Goal: Task Accomplishment & Management: Use online tool/utility

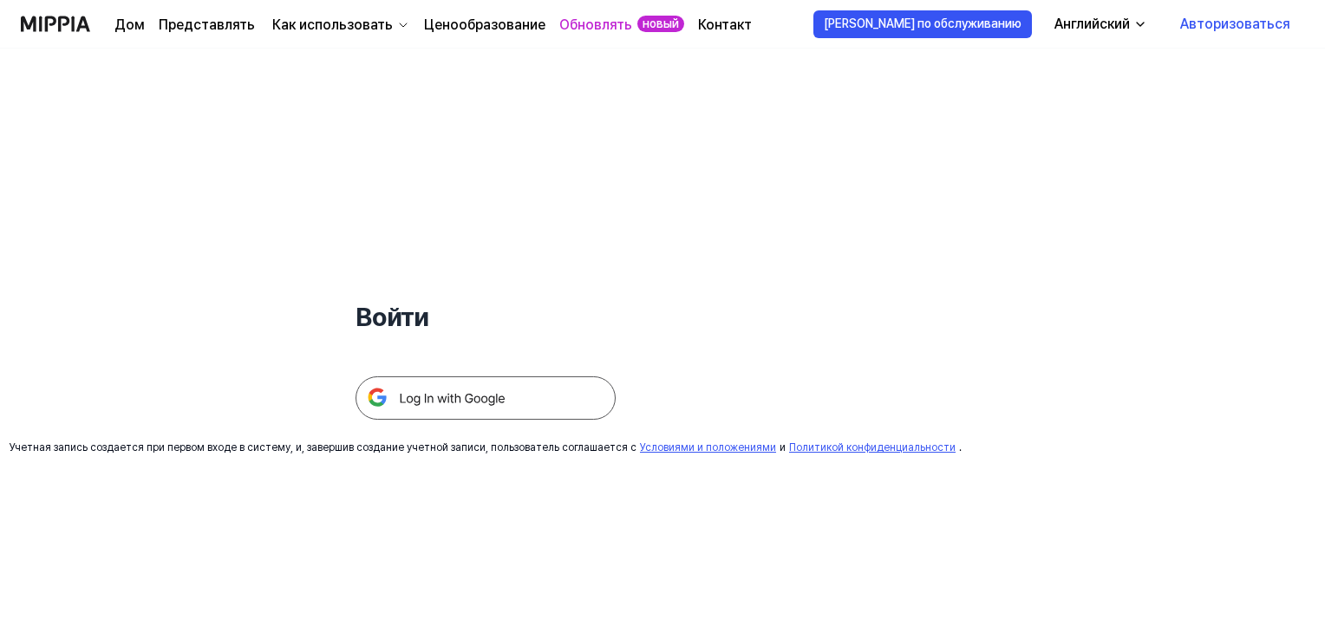
click at [423, 393] on img at bounding box center [486, 397] width 260 height 43
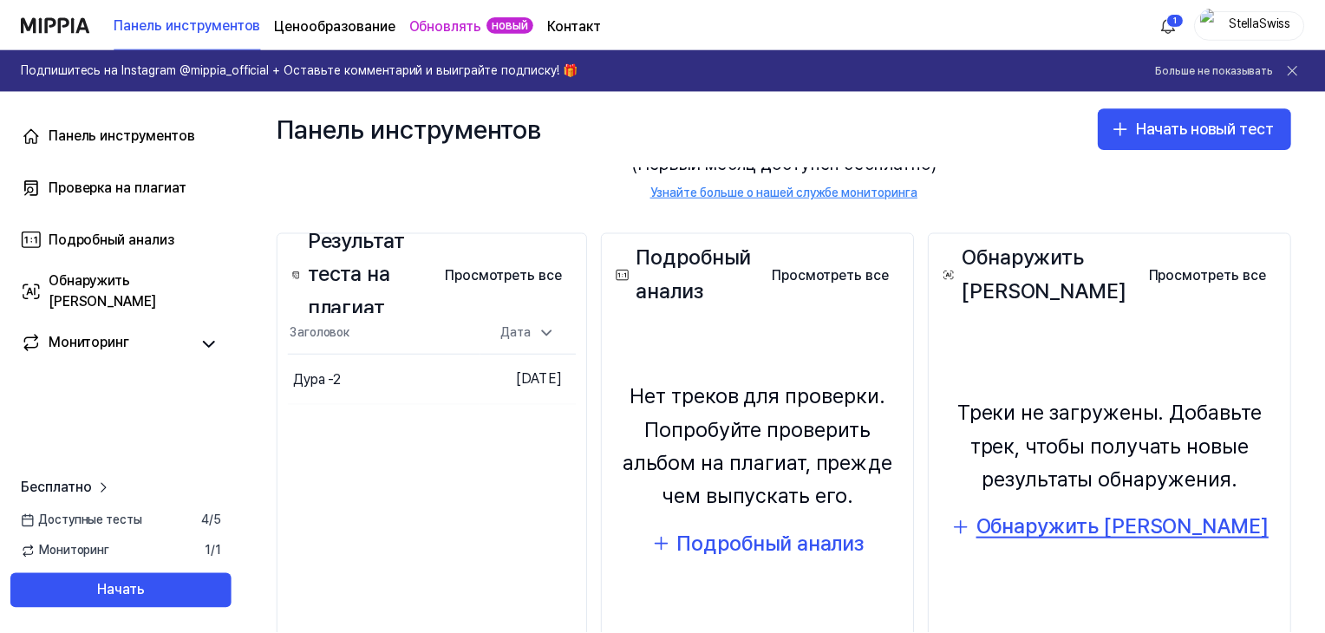
scroll to position [24, 0]
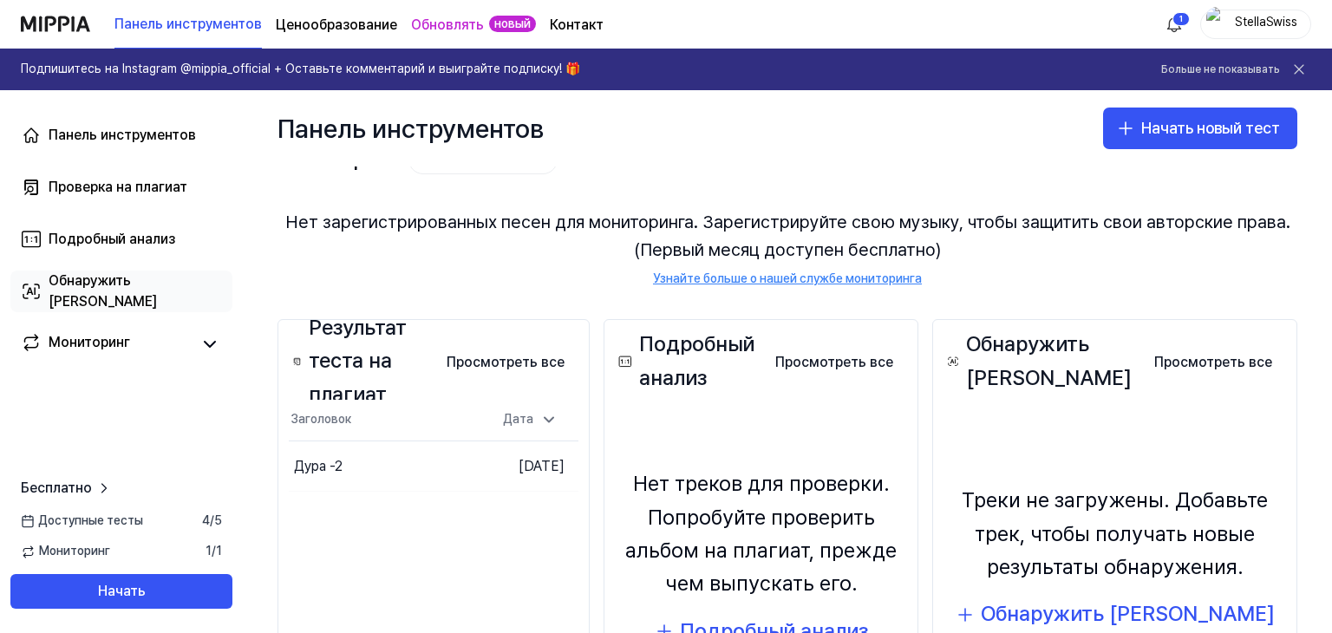
click at [89, 290] on font "Обнаружить ИИ" at bounding box center [103, 290] width 108 height 37
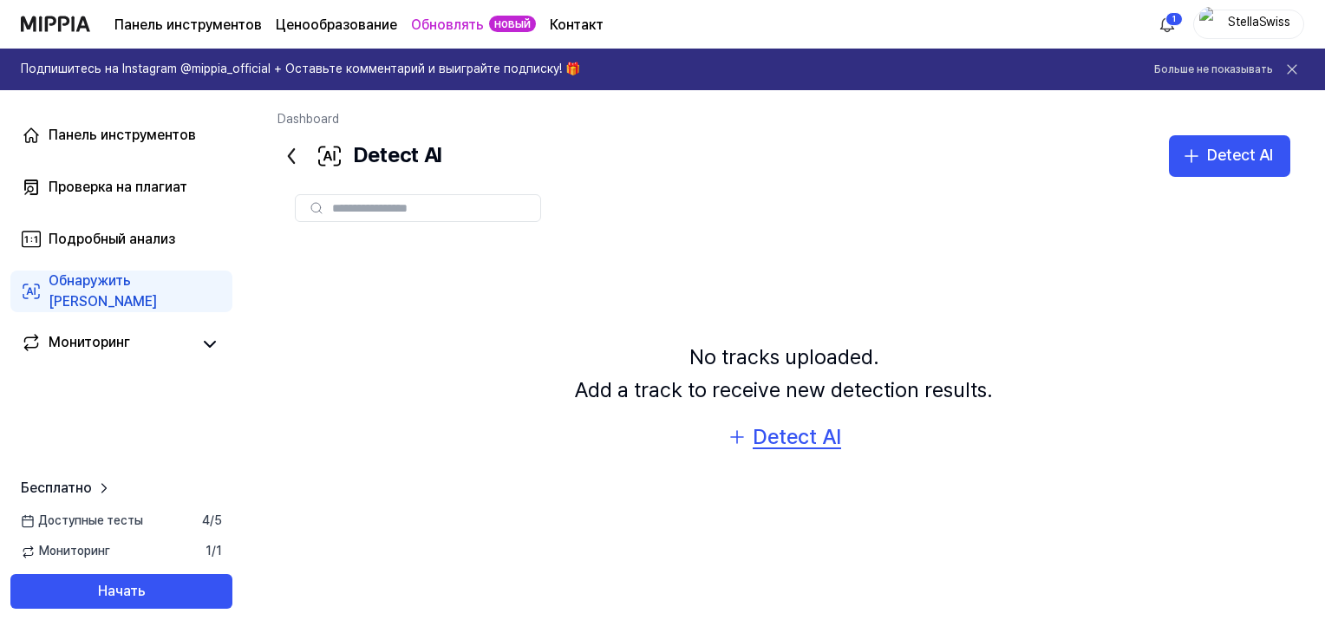
click at [785, 437] on div "Detect AI" at bounding box center [797, 437] width 88 height 33
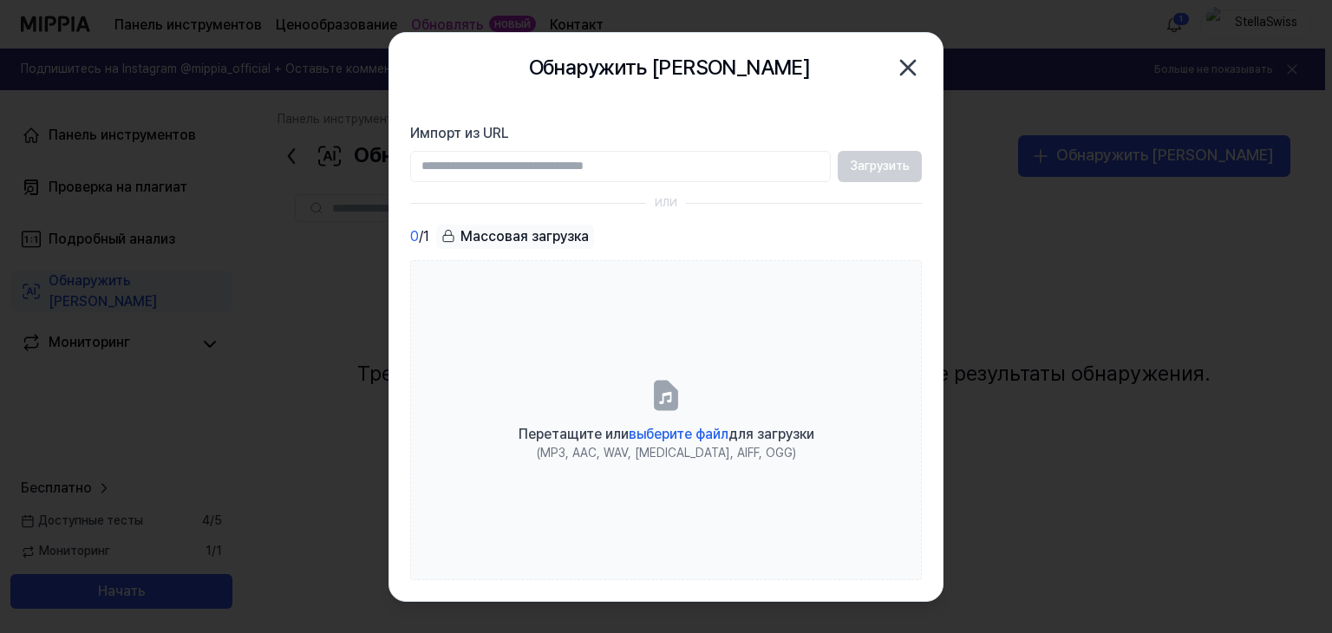
click at [570, 167] on input "Импорт из URL" at bounding box center [620, 166] width 421 height 31
click at [569, 240] on font "Массовая загрузка" at bounding box center [524, 235] width 128 height 16
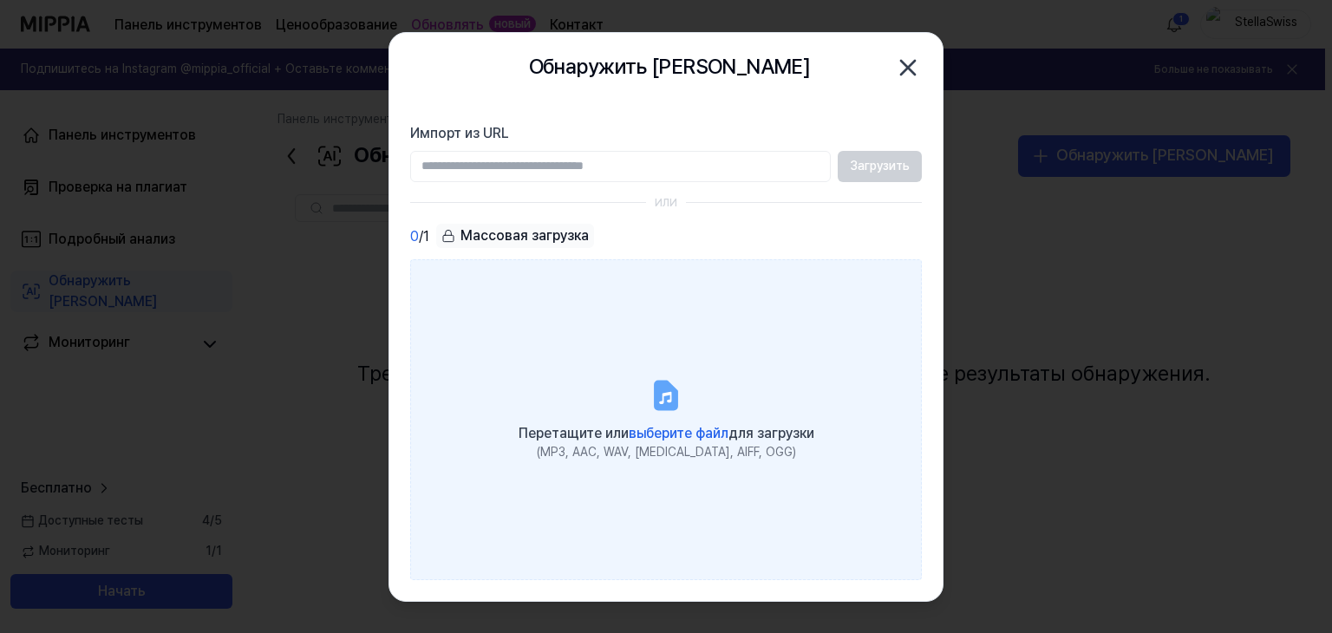
click at [673, 438] on font "выберите файл" at bounding box center [679, 433] width 100 height 16
click at [0, 0] on input "Перетащите или выберите файл для загрузки (MP3, AAC, WAV, FLAC, AIFF, OGG)" at bounding box center [0, 0] width 0 height 0
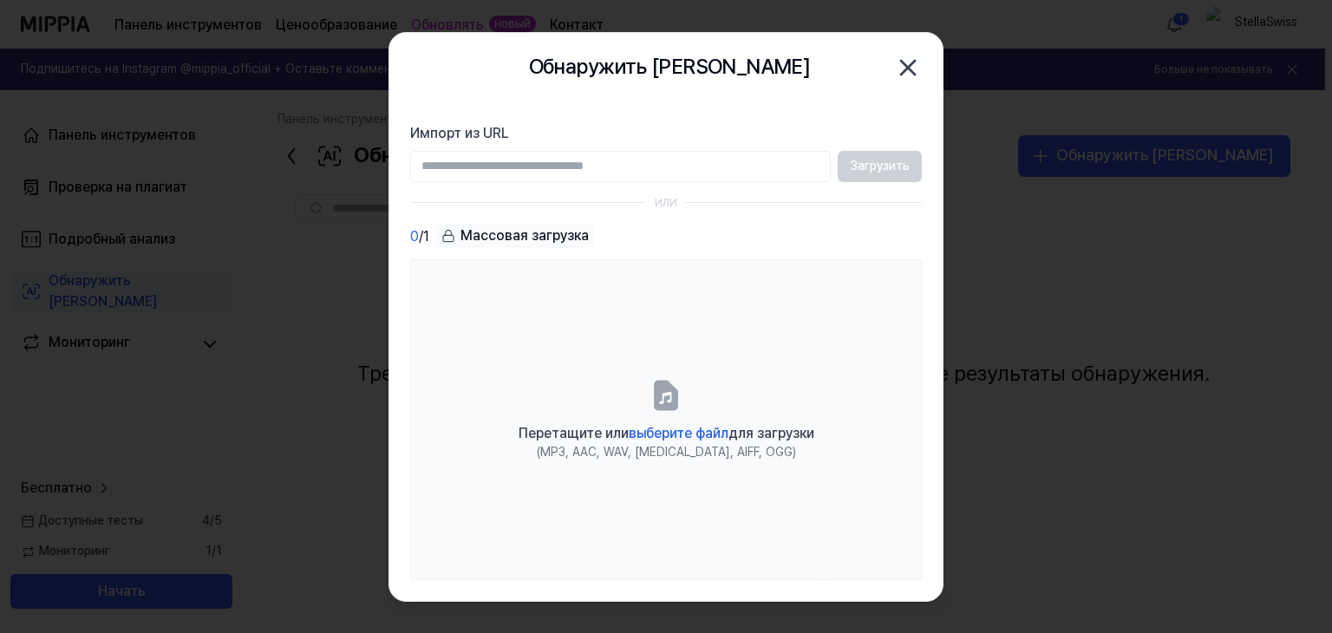
click at [903, 69] on icon "button" at bounding box center [908, 68] width 28 height 28
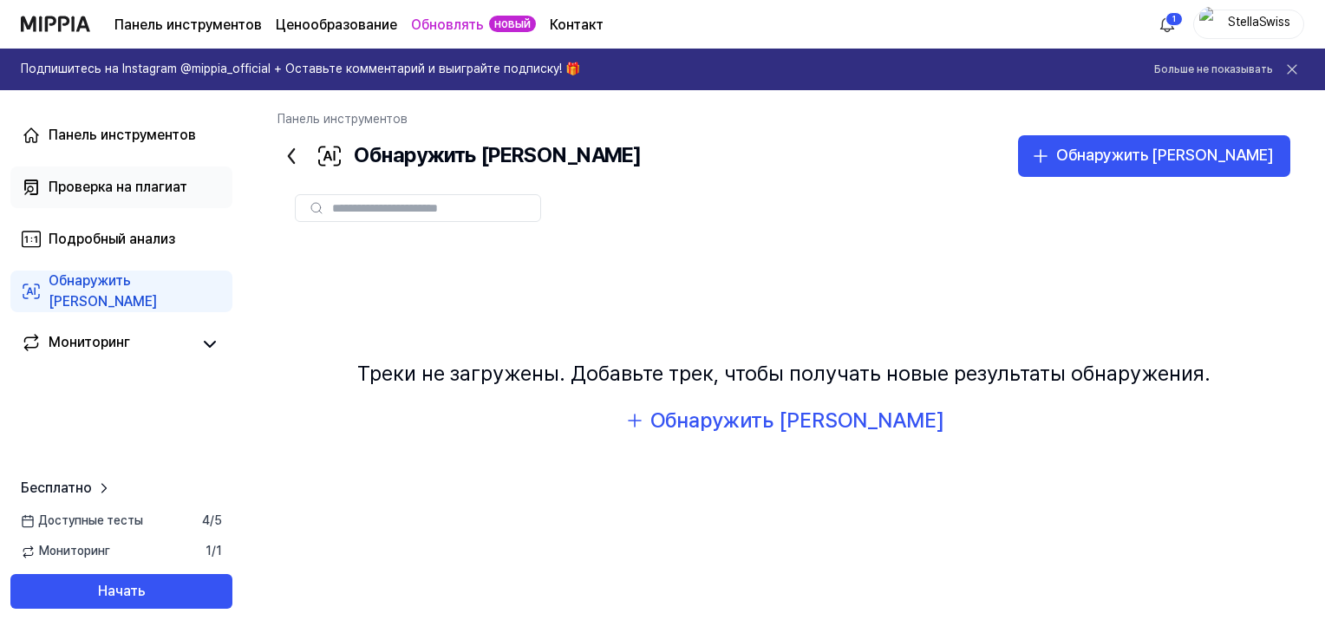
click at [108, 183] on font "Проверка на плагиат" at bounding box center [118, 187] width 139 height 16
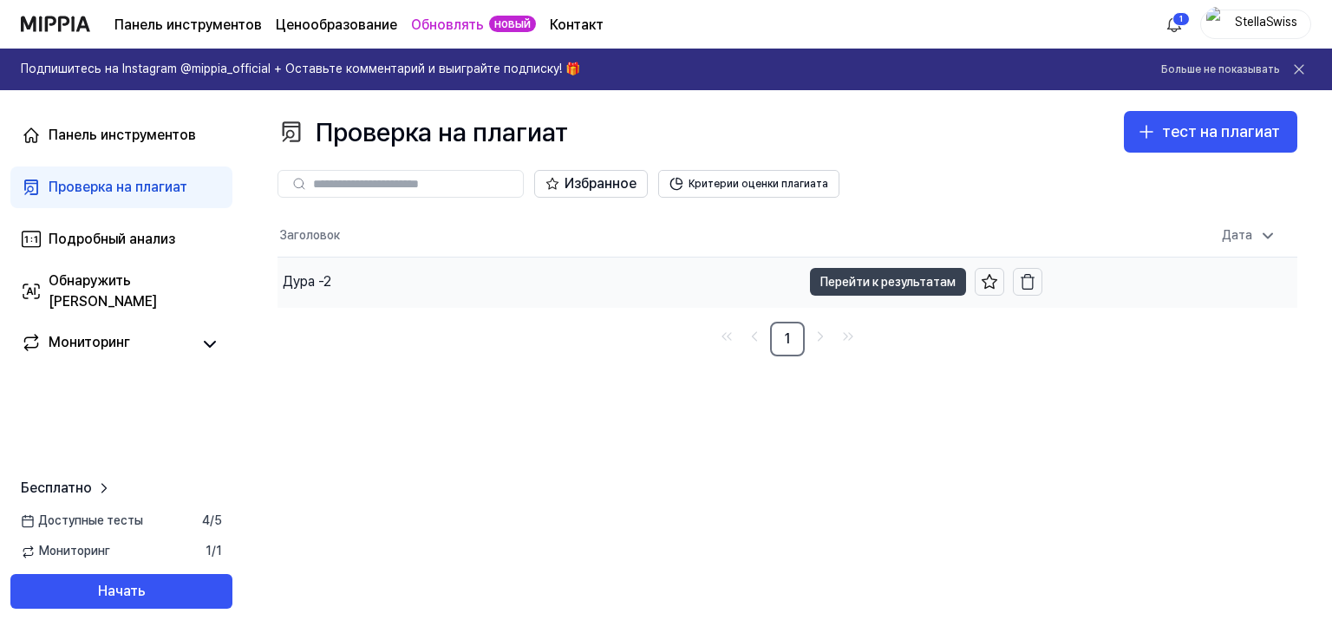
click at [934, 282] on font "Перейти к результатам" at bounding box center [887, 282] width 135 height 14
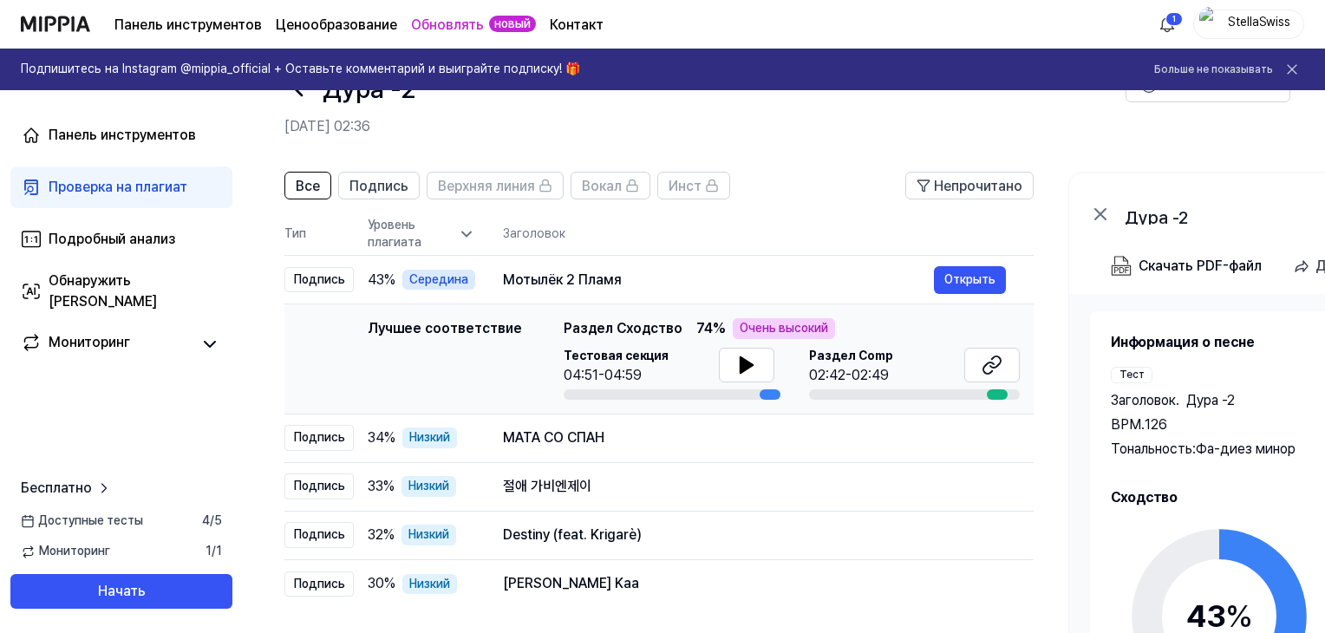
scroll to position [87, 0]
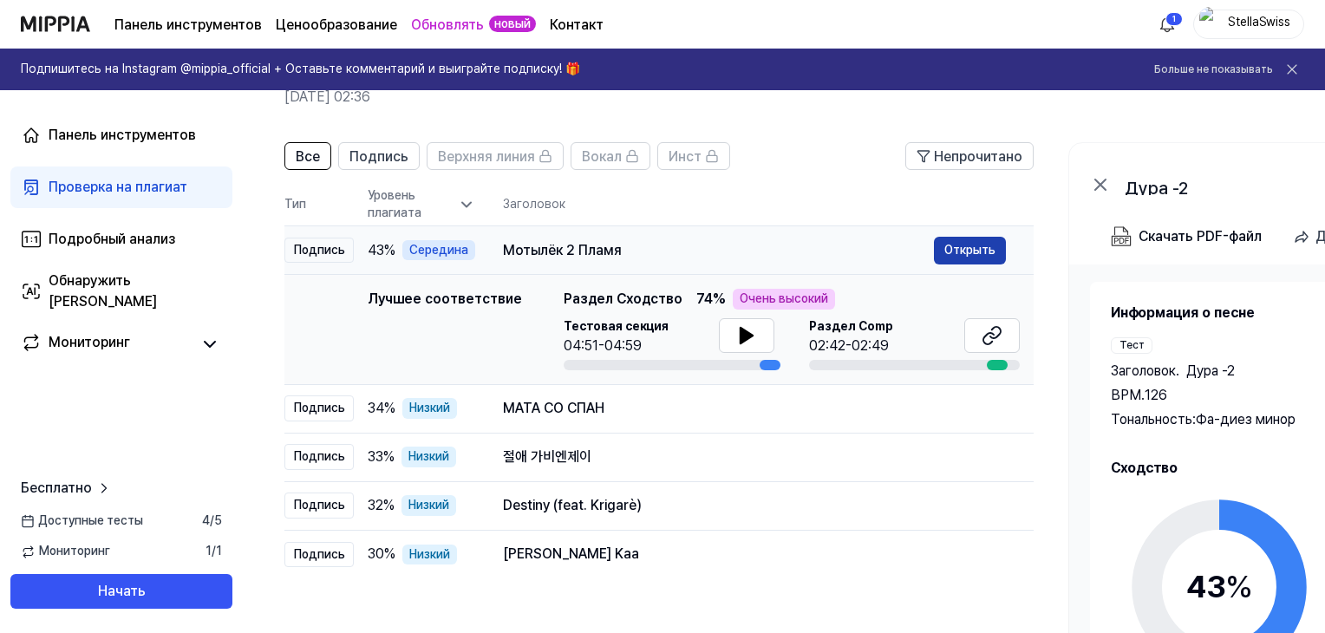
click at [966, 249] on font "Открыть" at bounding box center [969, 250] width 51 height 14
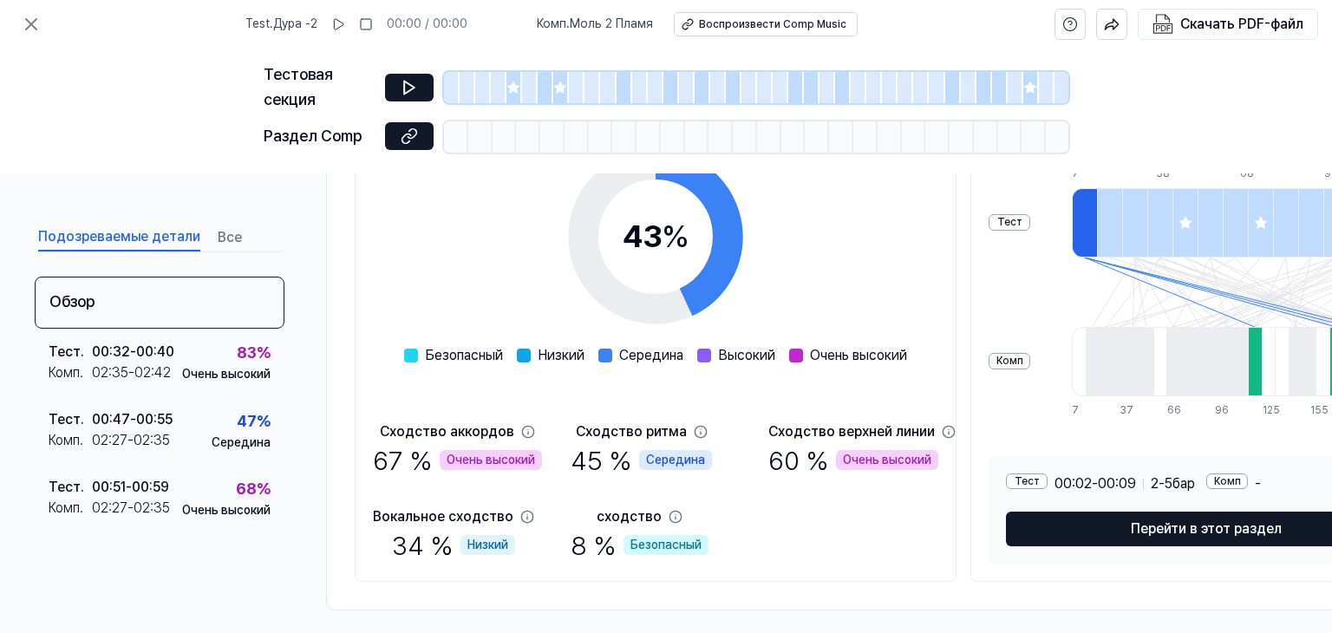
scroll to position [311, 0]
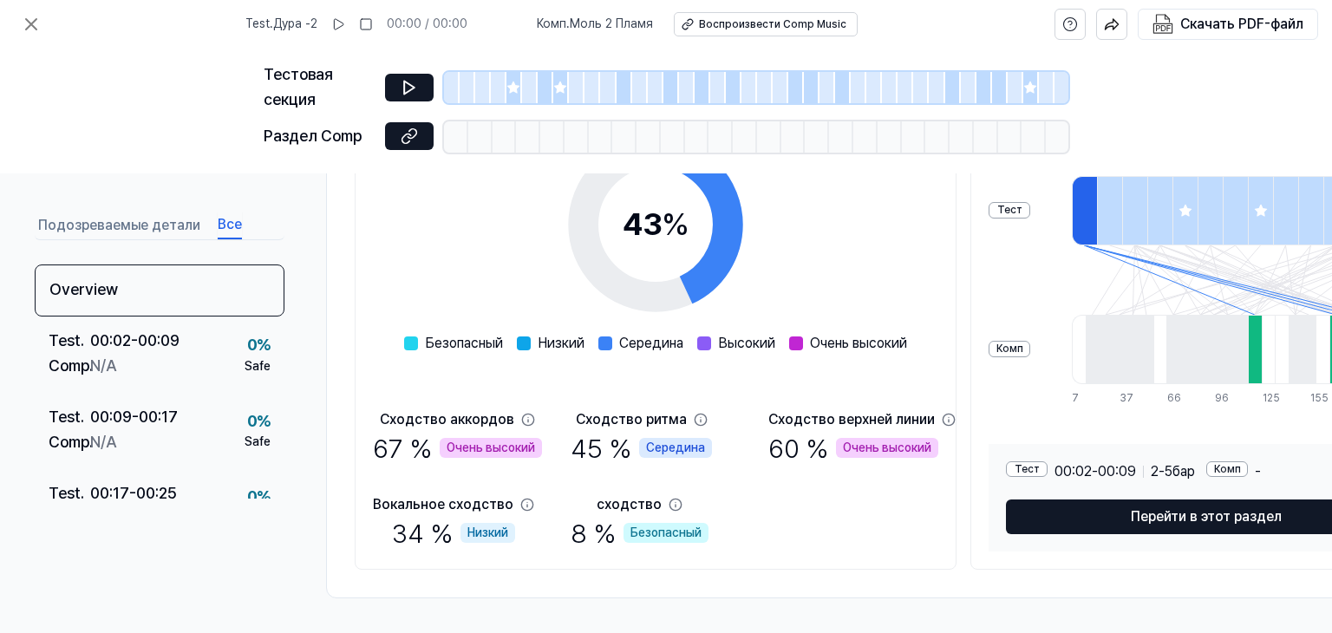
click at [226, 225] on font "Все" at bounding box center [230, 223] width 24 height 16
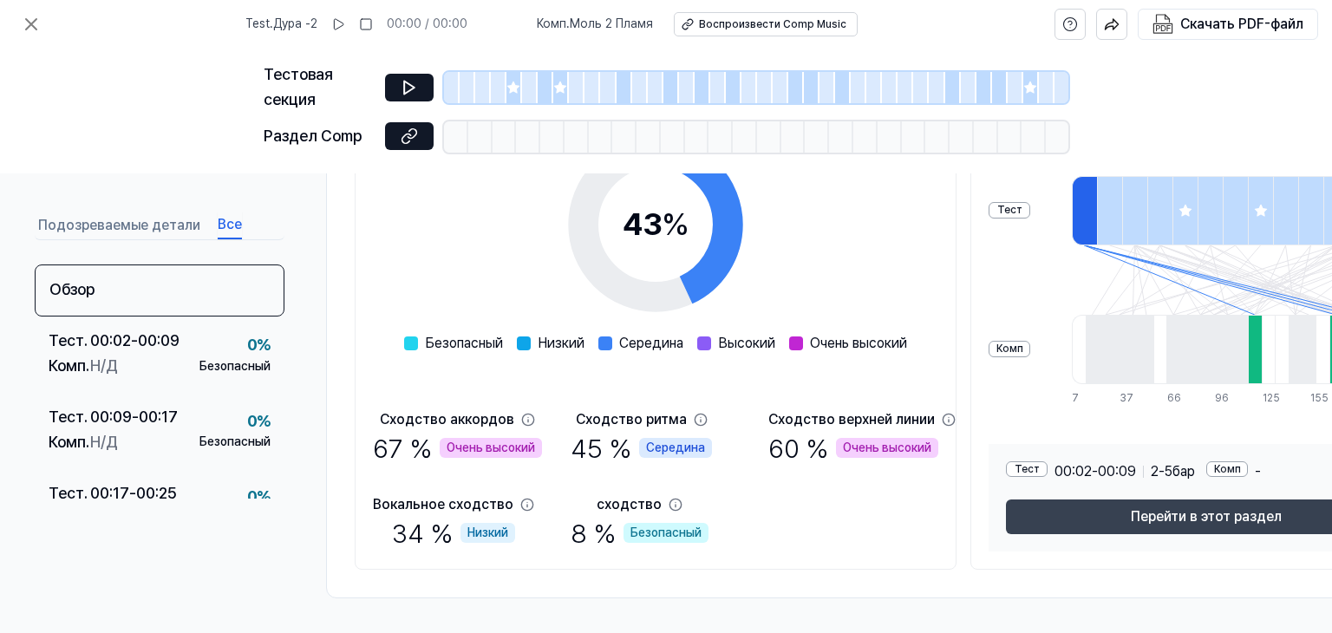
click at [1211, 511] on font "Перейти в этот раздел" at bounding box center [1206, 516] width 151 height 16
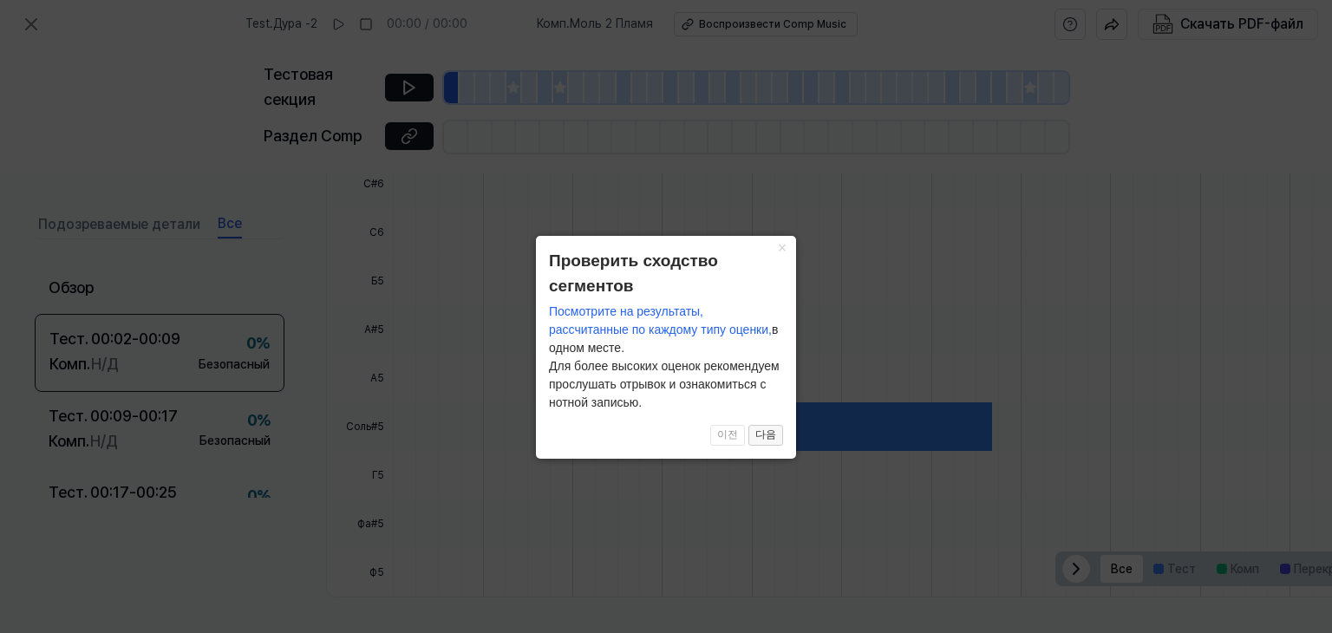
click at [763, 435] on font "다음" at bounding box center [765, 434] width 21 height 12
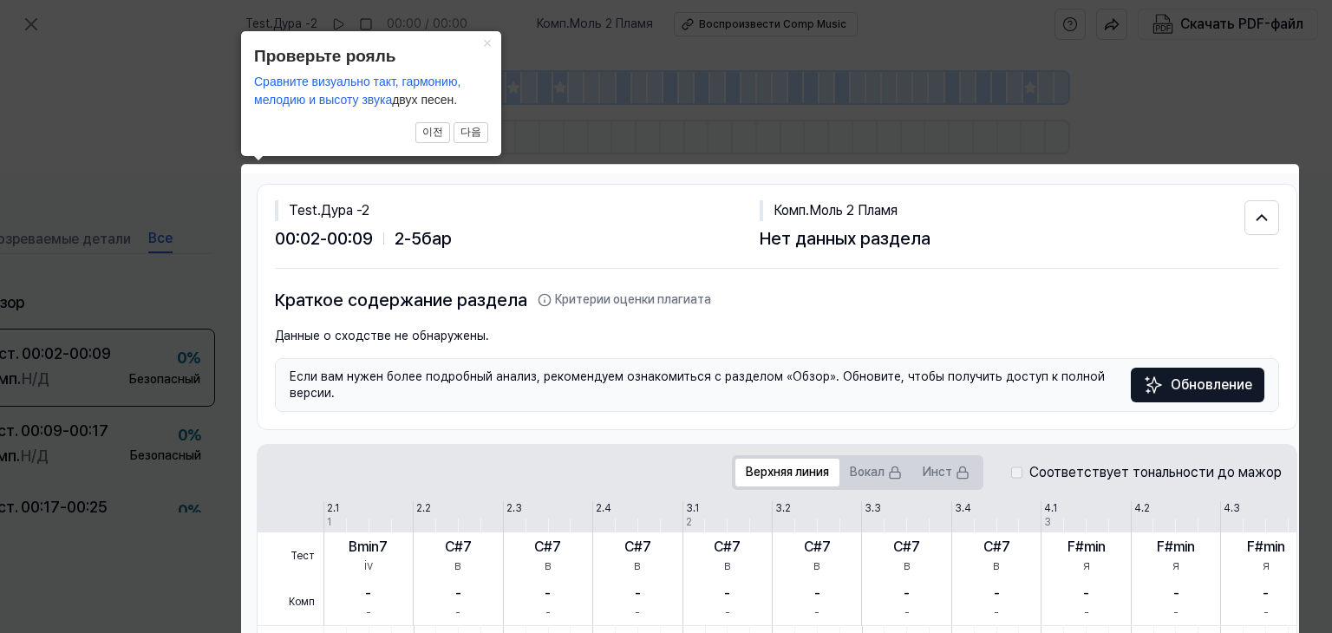
scroll to position [0, 76]
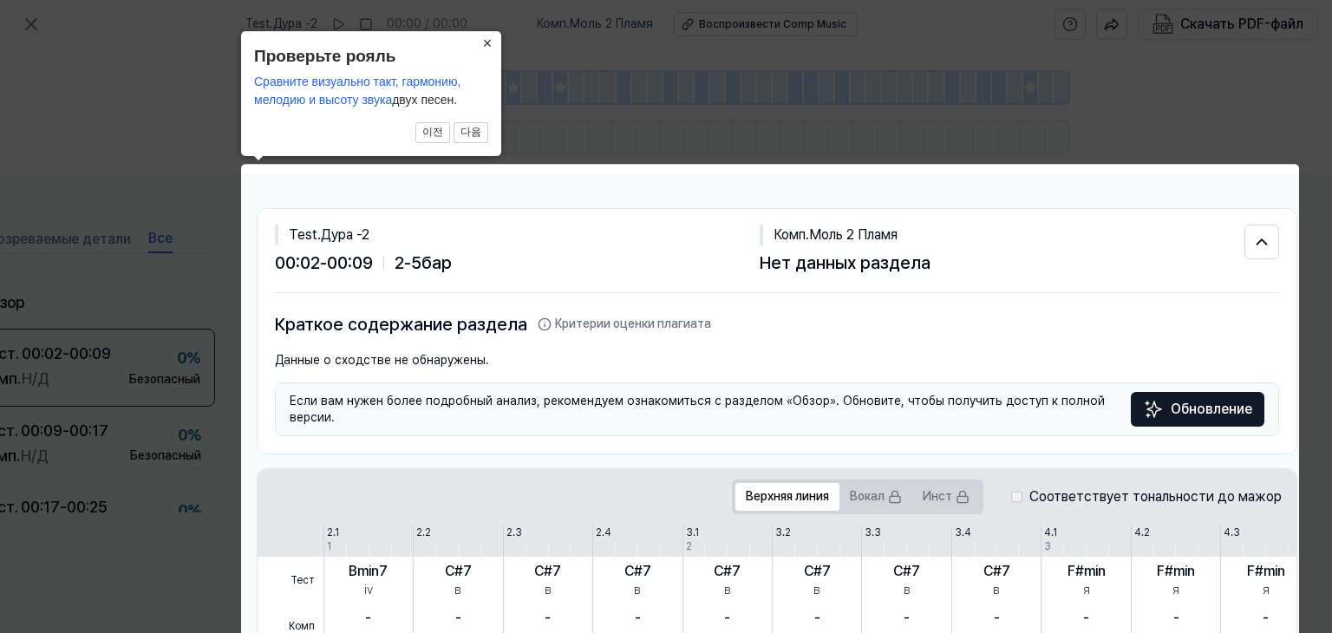
click at [490, 42] on font "×" at bounding box center [488, 43] width 10 height 17
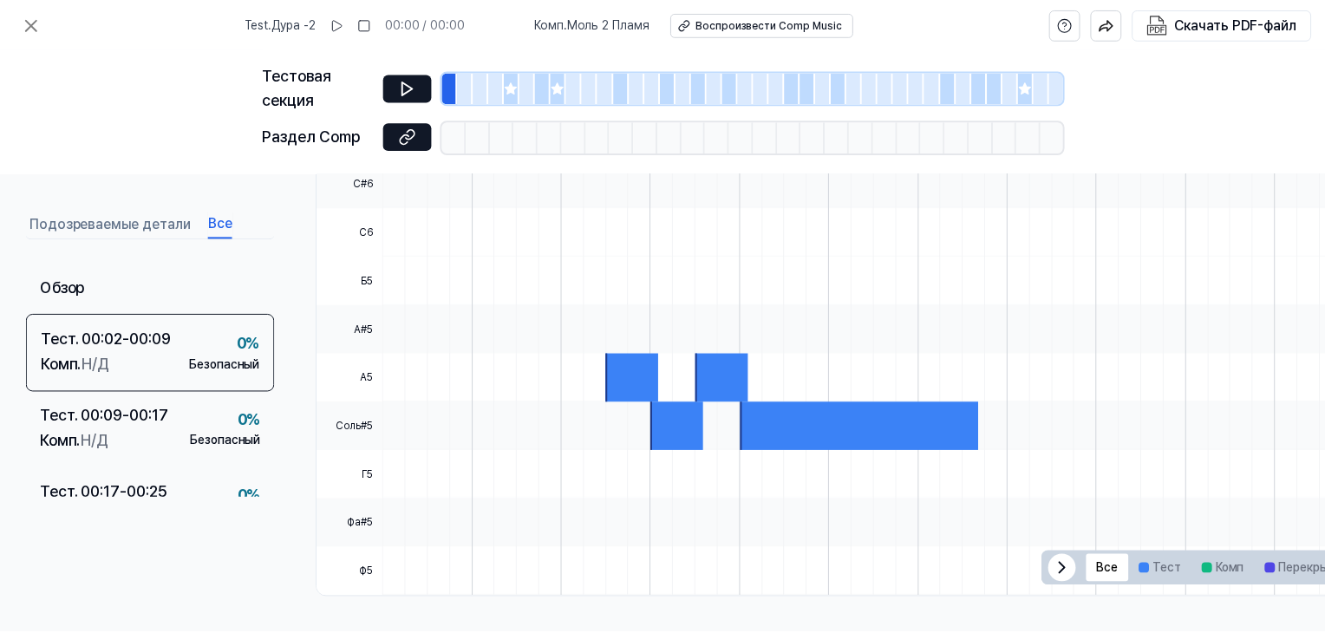
scroll to position [545, 0]
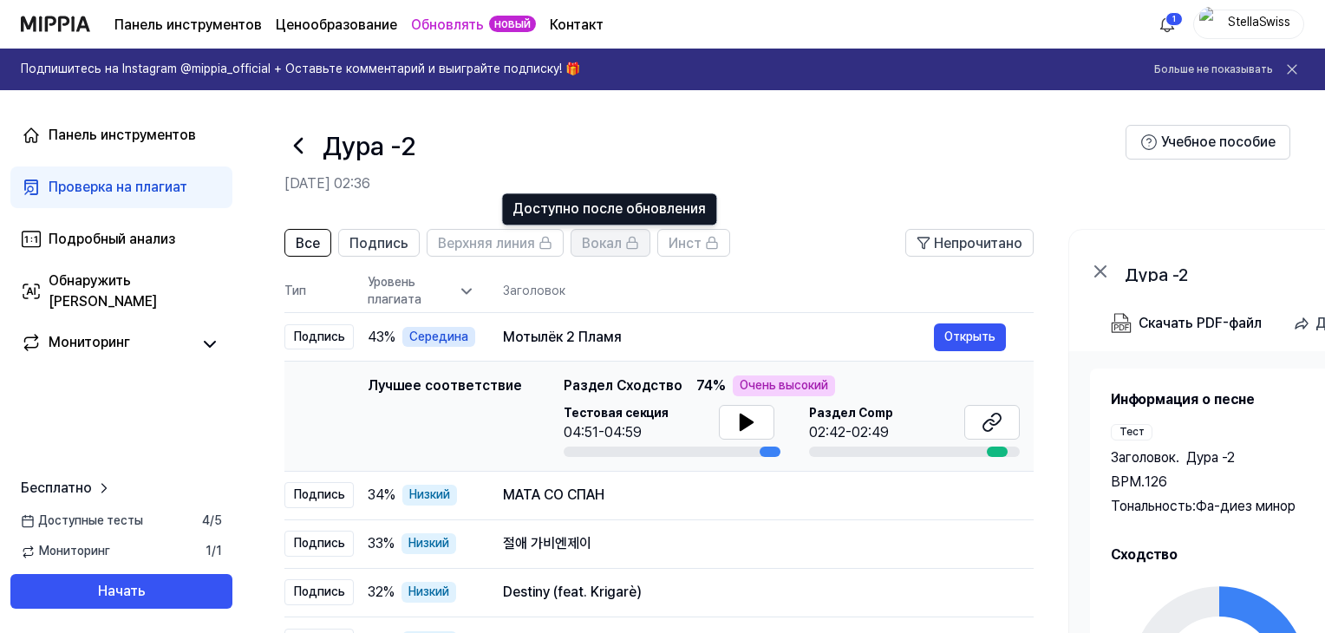
click at [610, 251] on font "Вокал" at bounding box center [602, 243] width 40 height 16
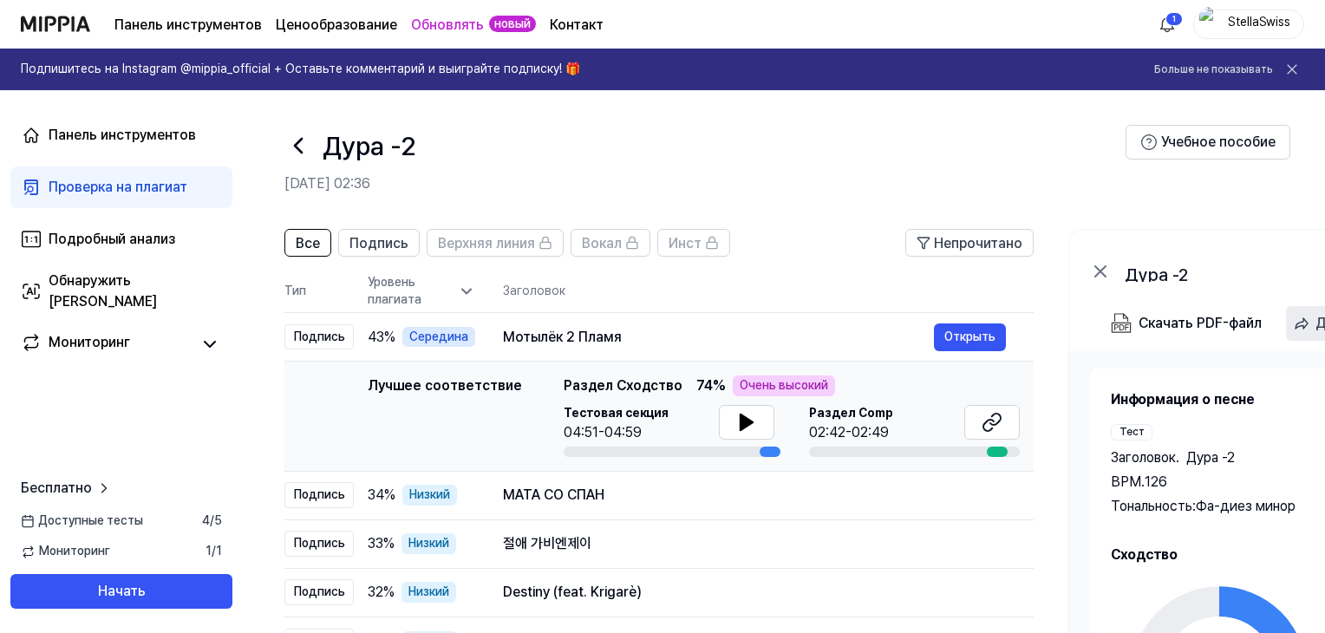
click at [1296, 324] on icon "button" at bounding box center [1301, 323] width 17 height 17
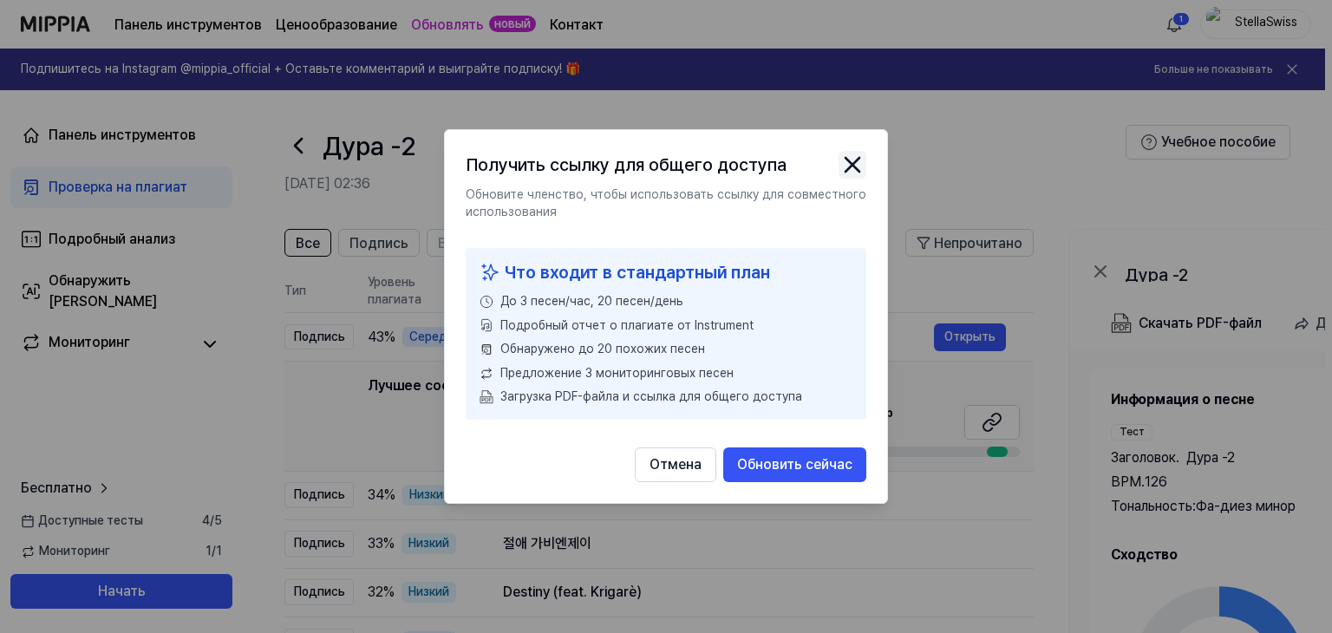
click at [851, 164] on icon "закрыть модальное окно" at bounding box center [853, 165] width 14 height 14
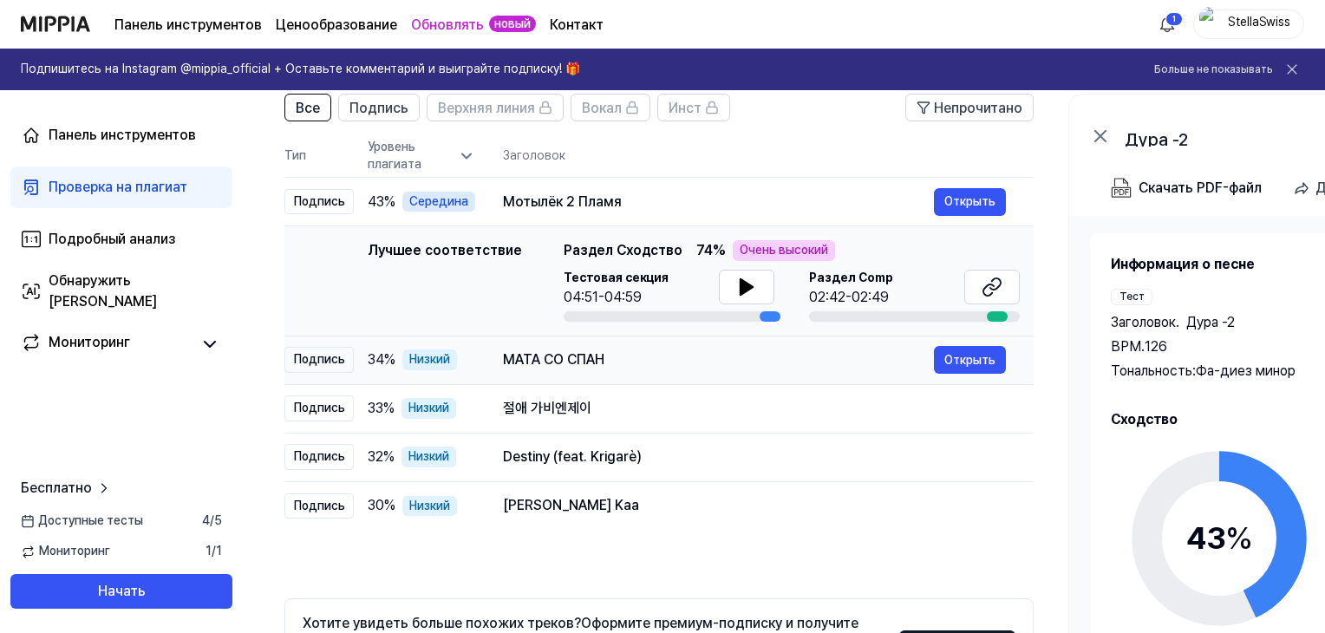
scroll to position [109, 0]
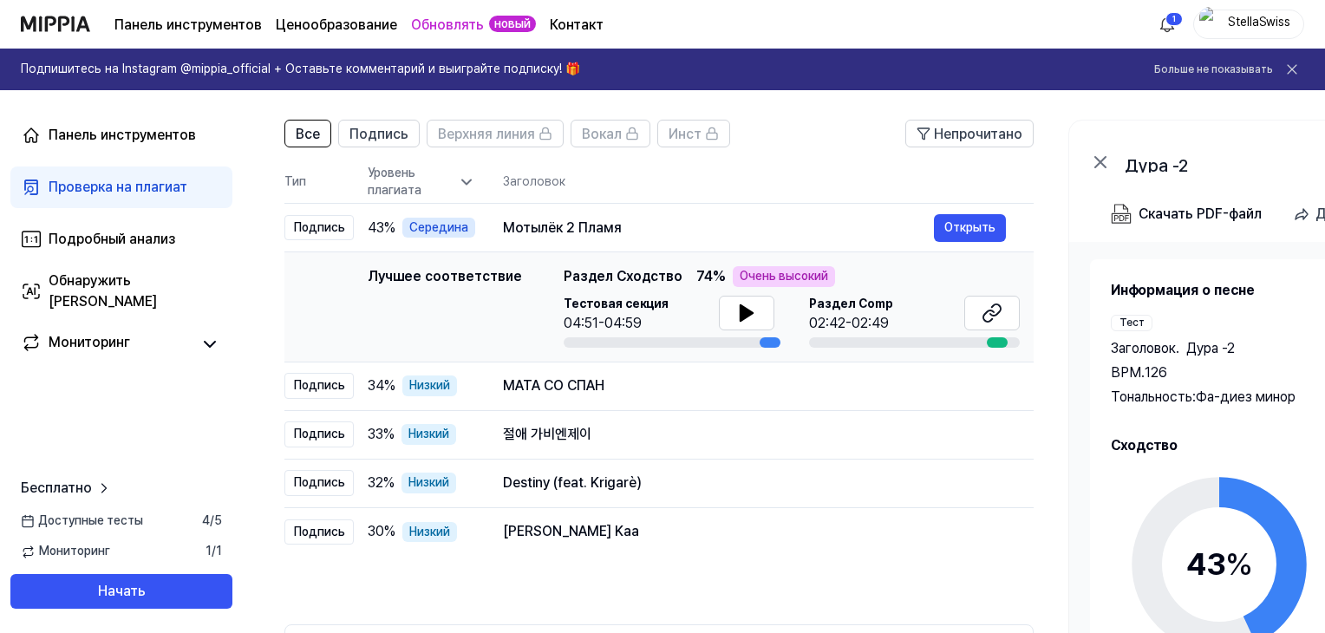
click at [319, 28] on font "Ценообразование" at bounding box center [336, 24] width 121 height 16
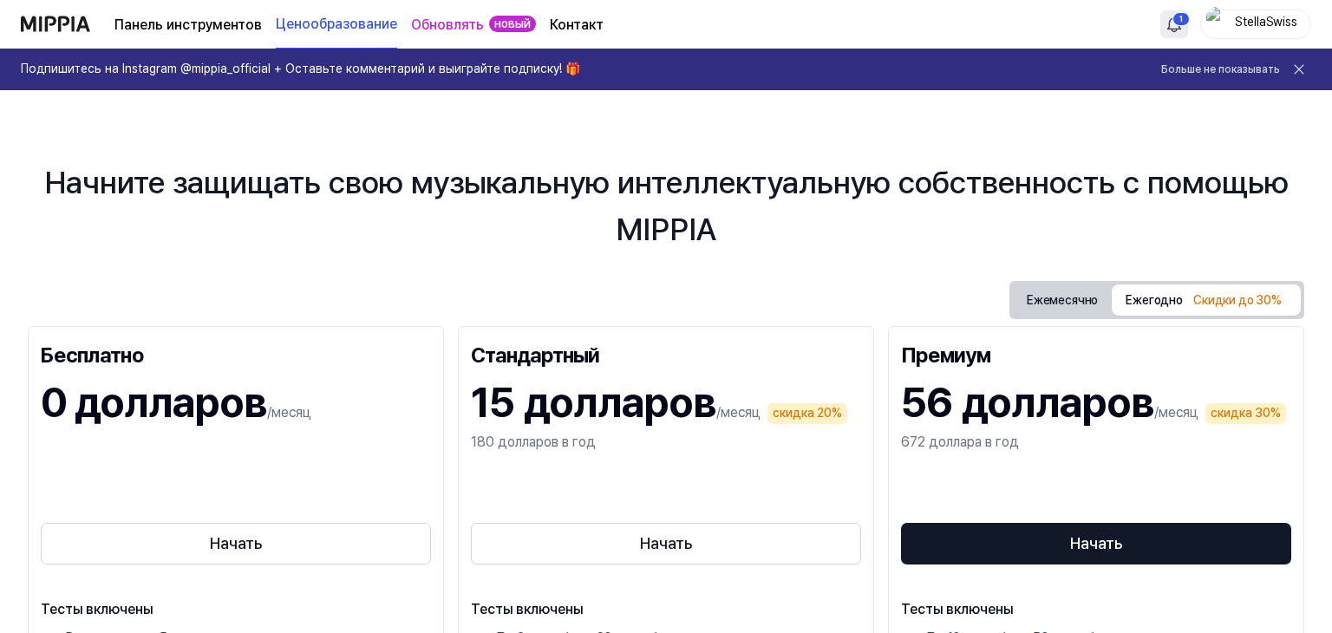
click at [1172, 18] on html "Панель инструментов Ценообразование Обновлять новый Контакт 1 StellaSwiss Подпи…" at bounding box center [666, 316] width 1332 height 633
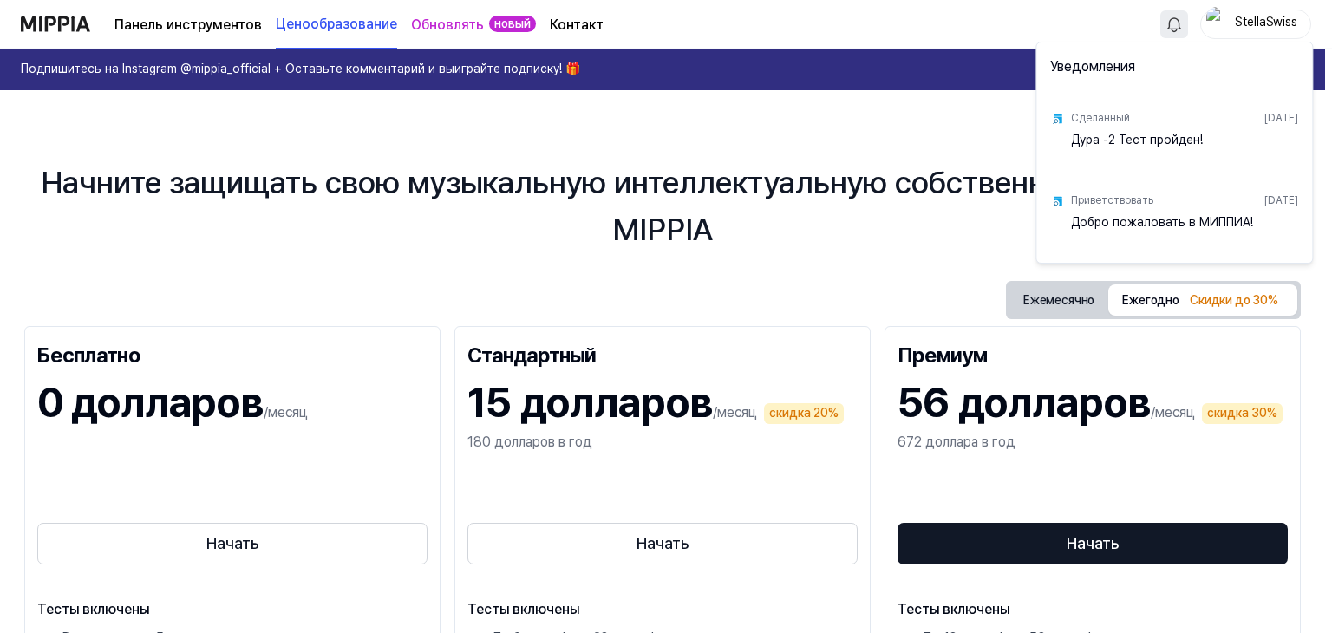
click at [1216, 141] on div "Дура -2 Тест пройден!" at bounding box center [1184, 149] width 227 height 35
click at [319, 147] on html "Панель инструментов Ценообразование Обновлять новый Контакт StellaSwiss Подпиши…" at bounding box center [666, 316] width 1332 height 633
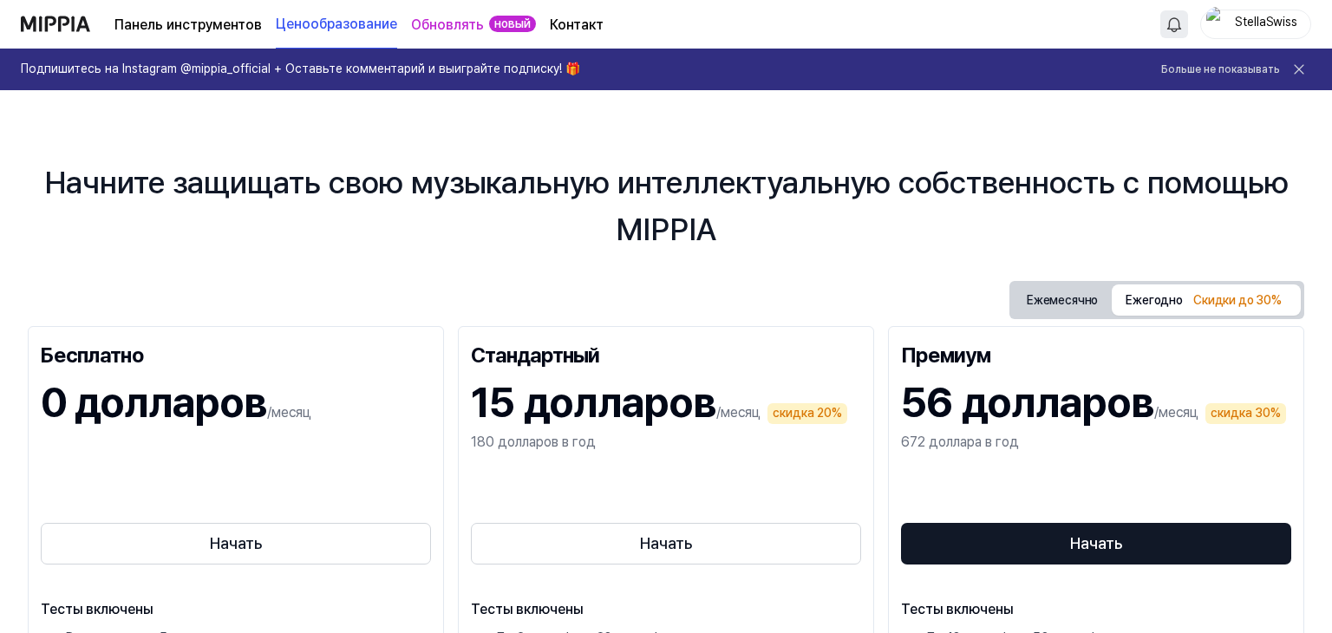
click at [1171, 18] on html "Панель инструментов Ценообразование Обновлять новый Контакт StellaSwiss Подпиши…" at bounding box center [666, 316] width 1332 height 633
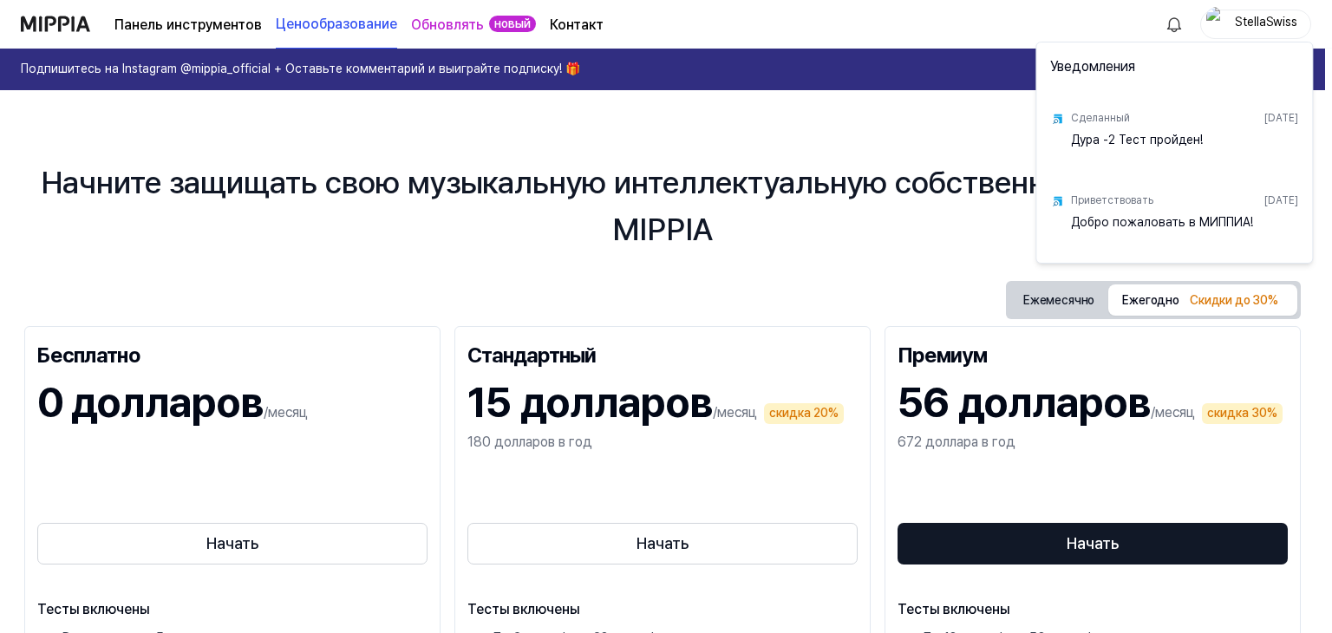
click at [1160, 139] on font "Дура -2 Тест пройден!" at bounding box center [1137, 140] width 132 height 14
click at [1264, 122] on font "26 сентября 2025 г." at bounding box center [1281, 118] width 34 height 12
click at [1058, 123] on img at bounding box center [1057, 119] width 14 height 14
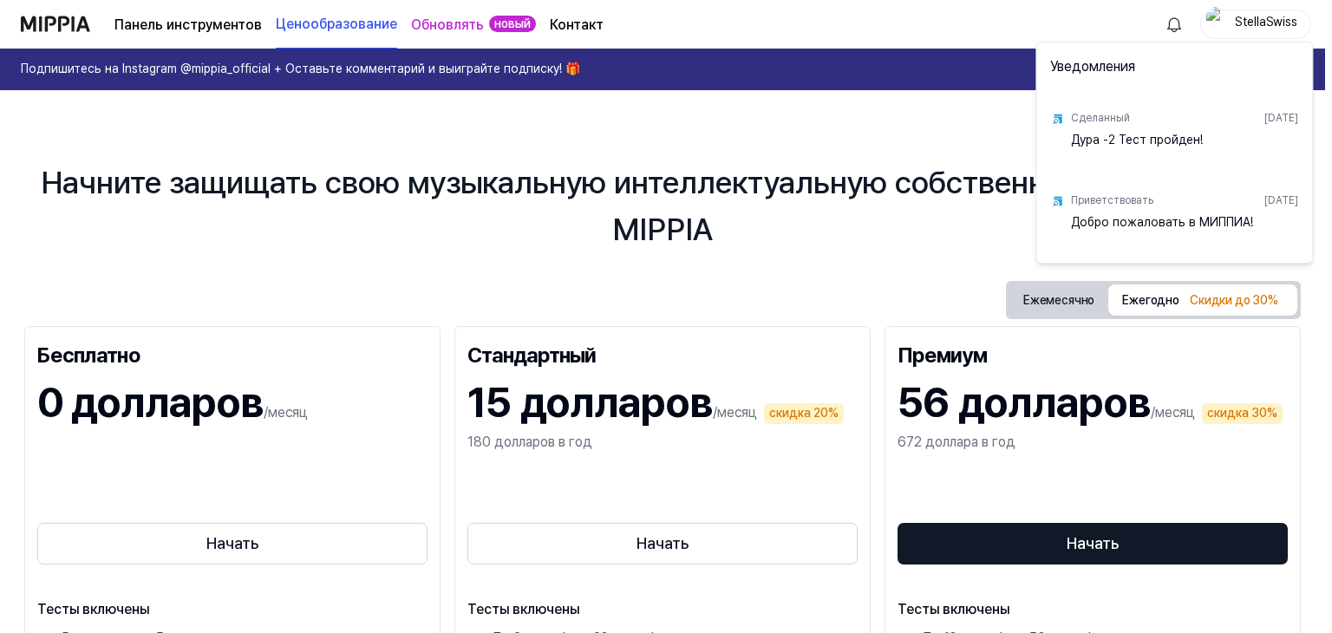
click at [1068, 141] on div "Сделанный 26 сентября 2025 г. Дура -2 Тест пройден!" at bounding box center [1174, 136] width 269 height 82
click at [842, 199] on html "Панель инструментов Ценообразование Обновлять новый Контакт StellaSwiss Подпиши…" at bounding box center [666, 316] width 1332 height 633
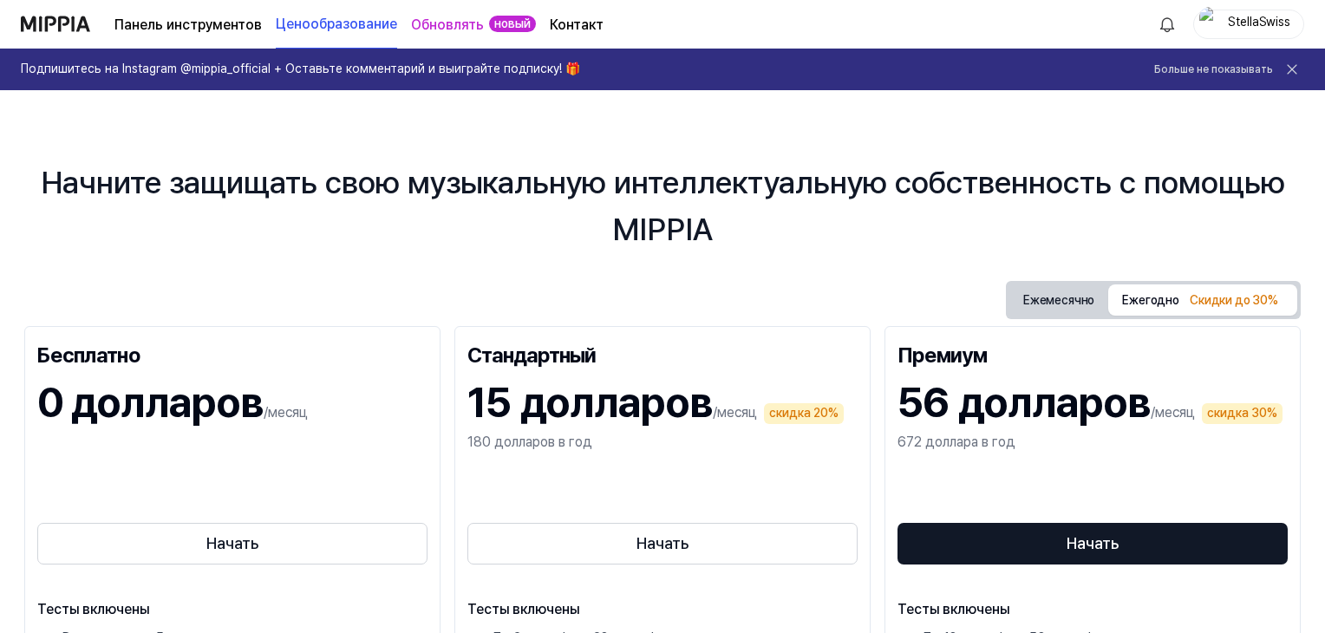
click at [1294, 67] on icon at bounding box center [1292, 69] width 9 height 9
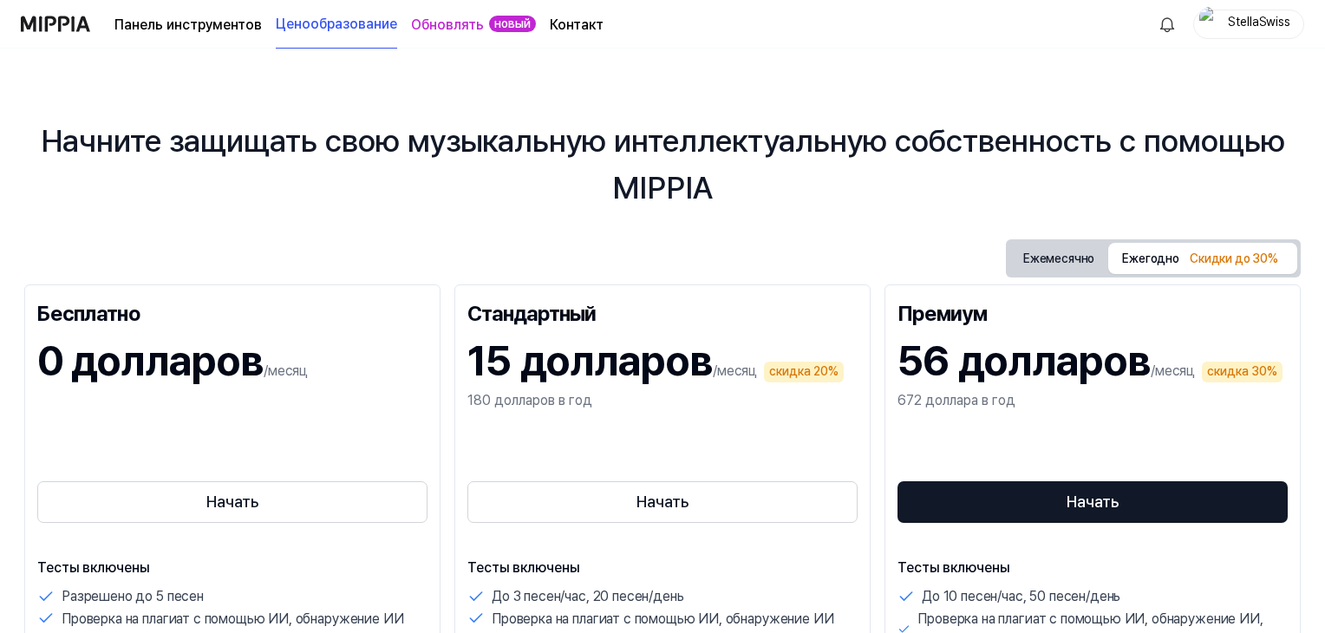
click at [1257, 18] on font "StellaSwiss" at bounding box center [1259, 22] width 62 height 14
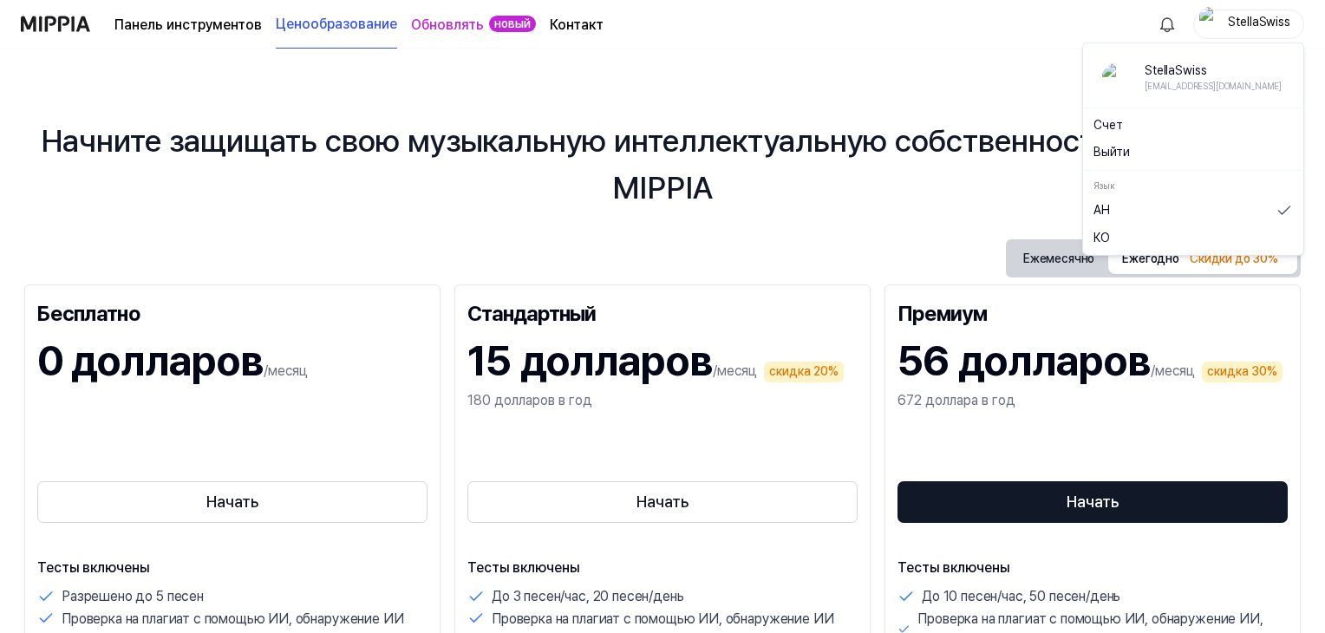
click at [829, 77] on div "Начните защищать свою музыкальную интеллектуальную собственность с помощью MIPP…" at bounding box center [662, 341] width 1325 height 585
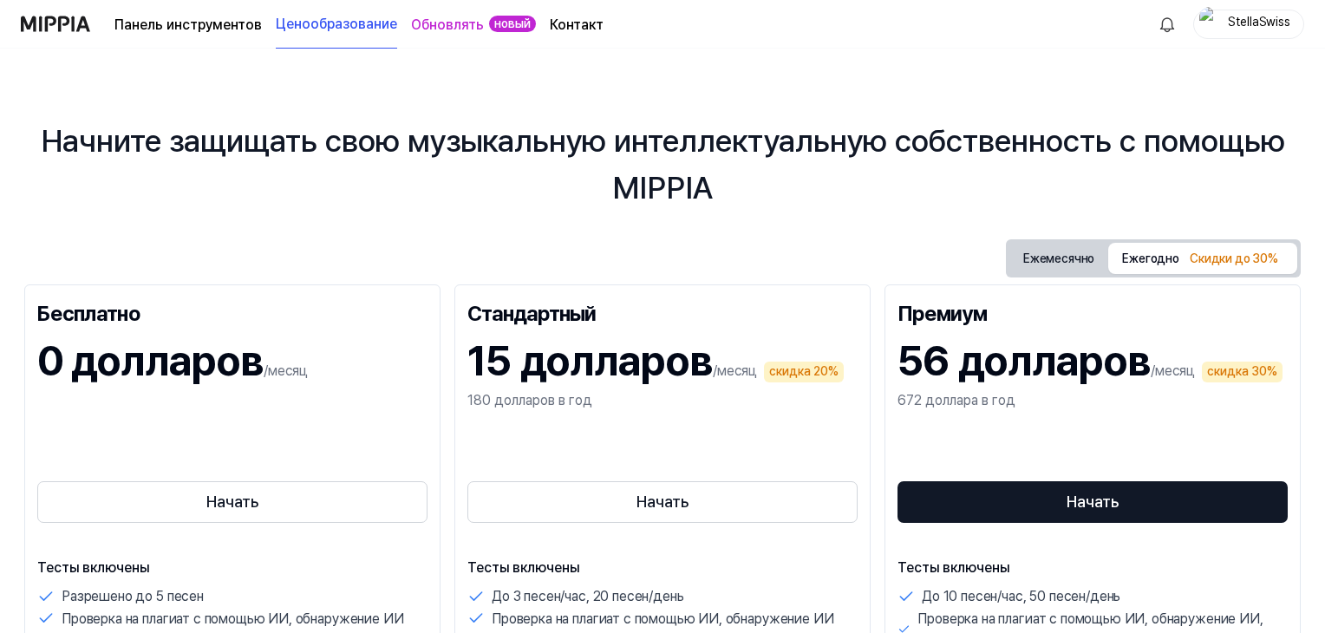
click at [1262, 22] on font "StellaSwiss" at bounding box center [1259, 22] width 62 height 14
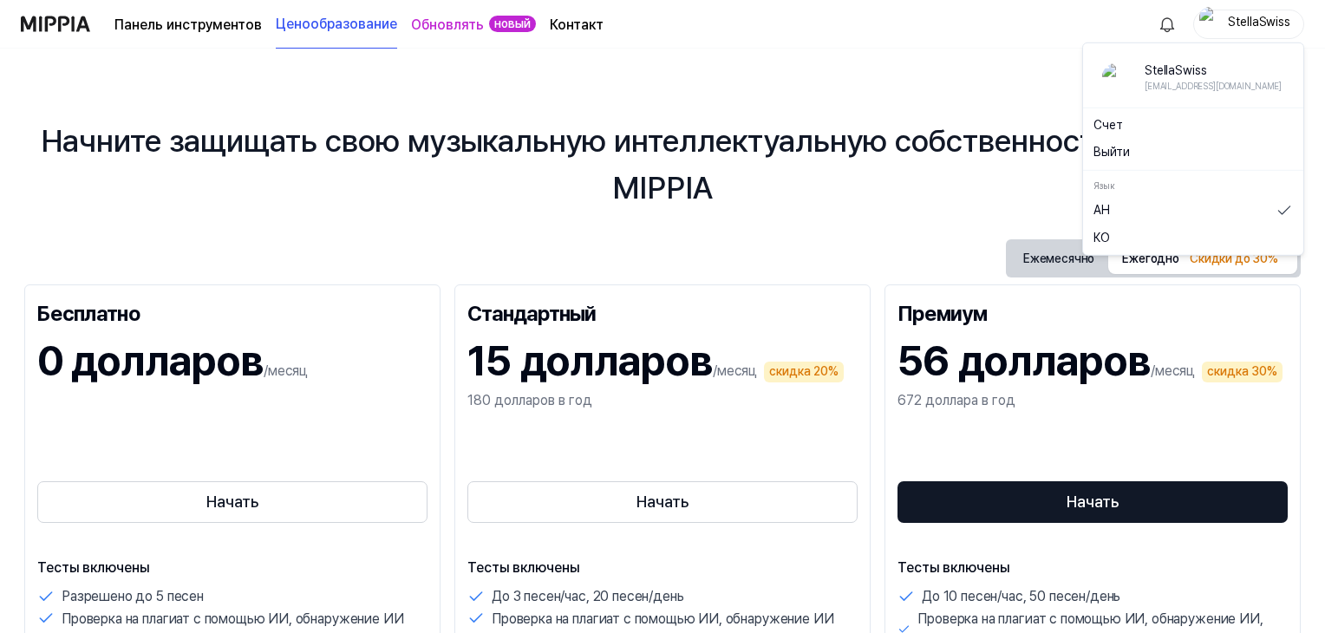
click at [1163, 73] on font "StellaSwiss" at bounding box center [1176, 70] width 62 height 14
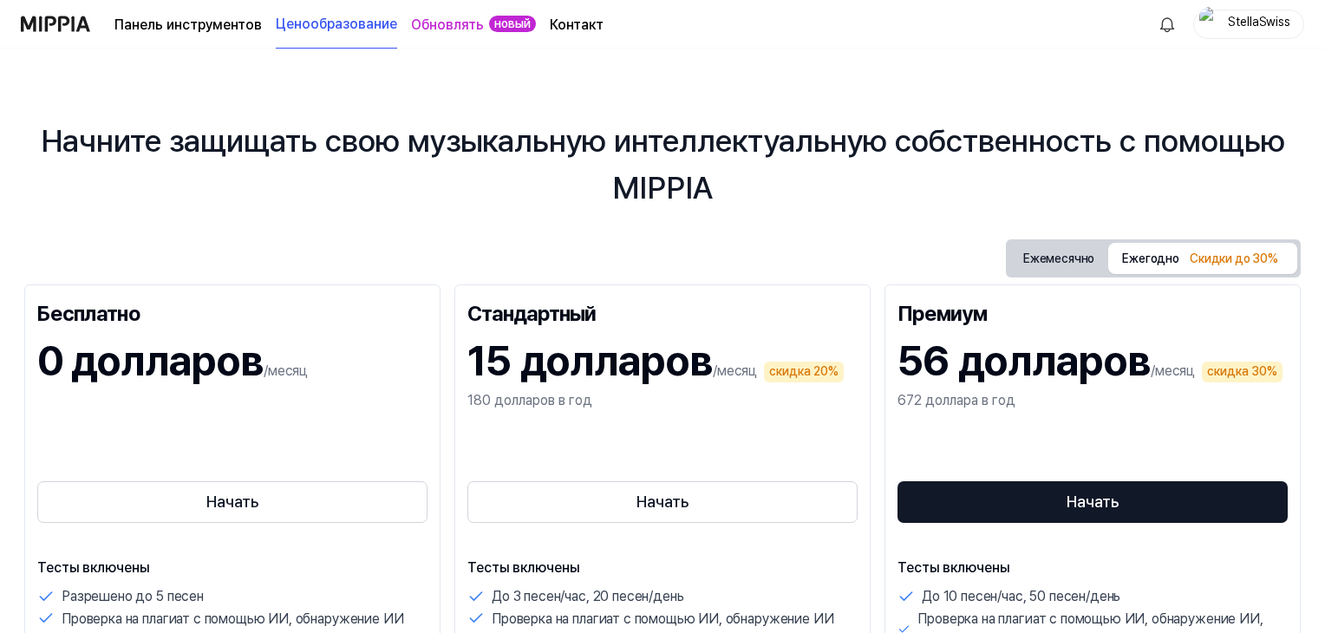
click at [1016, 53] on div "Начните защищать свою музыкальную интеллектуальную собственность с помощью MIPP…" at bounding box center [662, 341] width 1325 height 585
click at [167, 26] on font "Панель инструментов" at bounding box center [187, 24] width 147 height 16
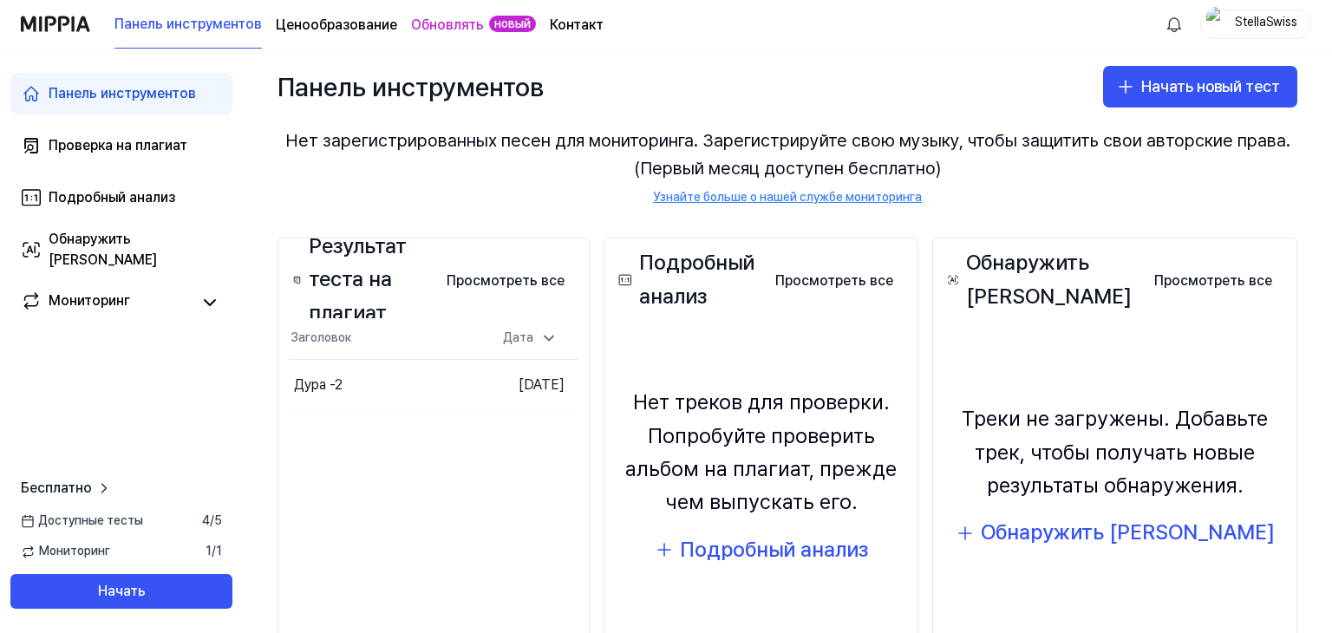
scroll to position [156, 0]
